Goal: Task Accomplishment & Management: Manage account settings

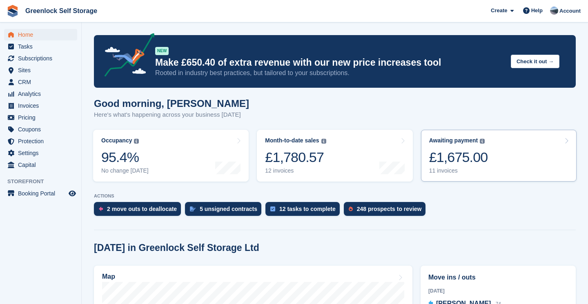
click at [493, 162] on link "Awaiting payment The total outstanding balance on all open invoices. £1,675.00 …" at bounding box center [499, 156] width 156 height 52
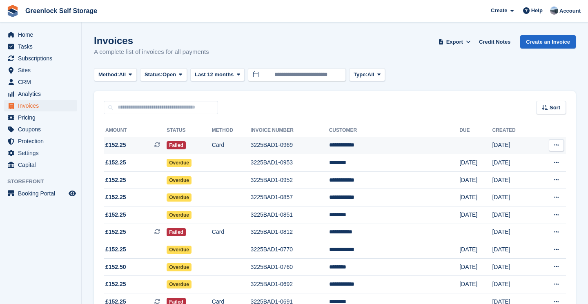
click at [212, 145] on td "Failed" at bounding box center [189, 146] width 45 height 18
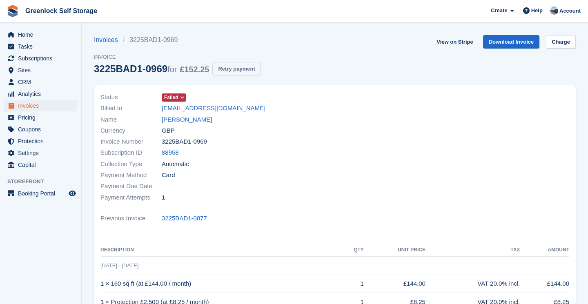
click at [247, 69] on button "Retry payment" at bounding box center [236, 68] width 48 height 13
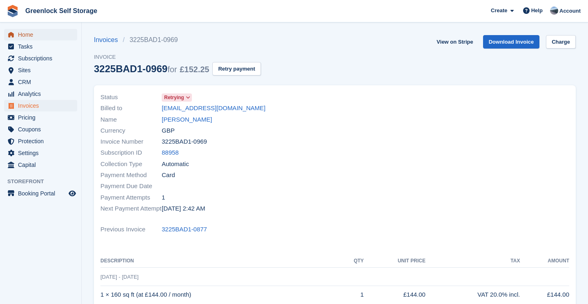
click at [27, 36] on span "Home" at bounding box center [42, 34] width 49 height 11
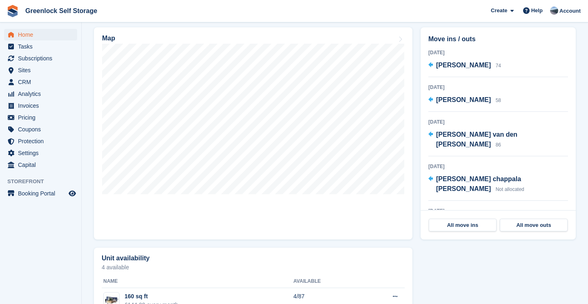
scroll to position [248, 0]
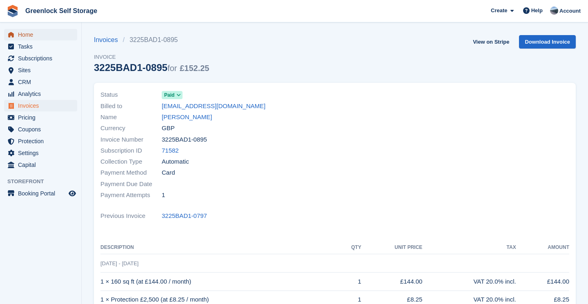
click at [22, 33] on span "Home" at bounding box center [42, 34] width 49 height 11
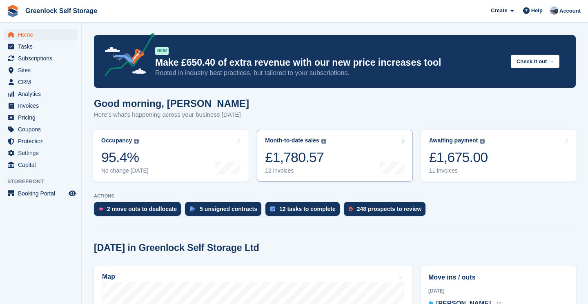
click at [267, 169] on div "12 invoices" at bounding box center [295, 170] width 61 height 7
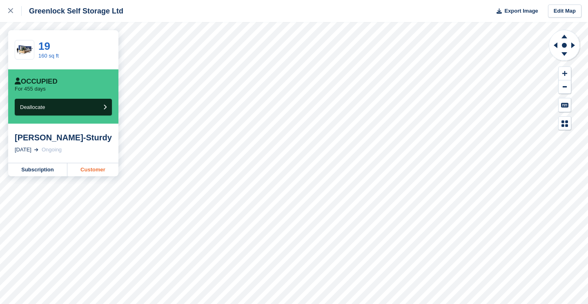
click at [100, 171] on link "Customer" at bounding box center [92, 169] width 51 height 13
